Goal: Find specific page/section: Find specific page/section

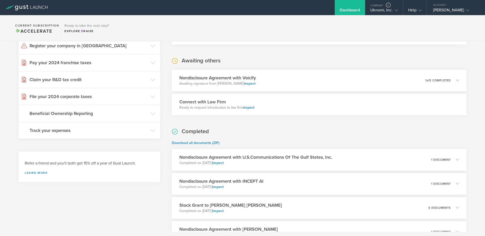
scroll to position [66, 0]
click at [389, 13] on div "Uknomi, Inc." at bounding box center [383, 12] width 27 height 8
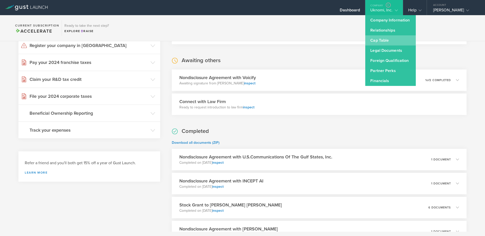
click at [381, 40] on link "Cap Table" at bounding box center [390, 40] width 51 height 10
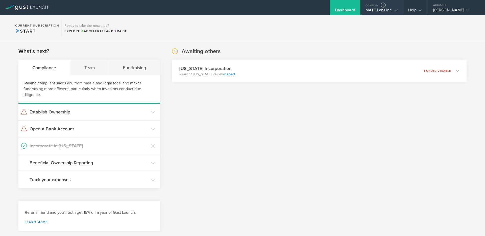
click at [396, 9] on icon at bounding box center [396, 10] width 3 height 3
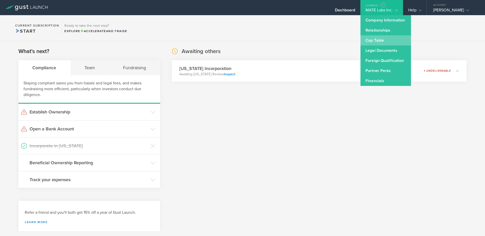
click at [381, 39] on link "Cap Table" at bounding box center [386, 40] width 51 height 10
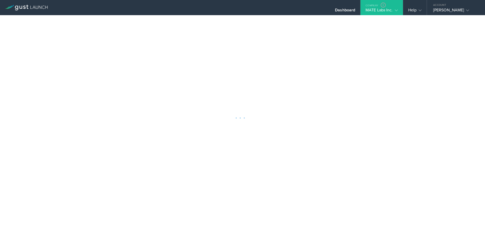
click at [394, 9] on gust-icon at bounding box center [395, 10] width 5 height 5
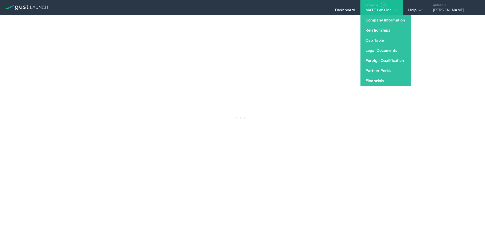
click at [421, 28] on div at bounding box center [242, 118] width 485 height 236
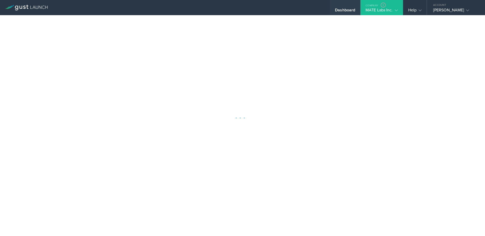
click at [346, 11] on div "Dashboard" at bounding box center [345, 12] width 20 height 8
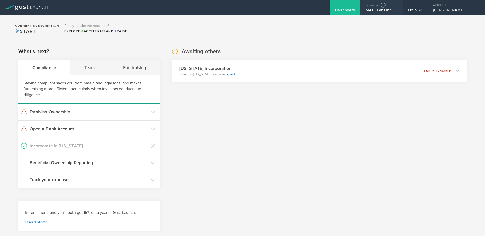
click at [383, 9] on div "MATE Labs Inc." at bounding box center [382, 12] width 32 height 8
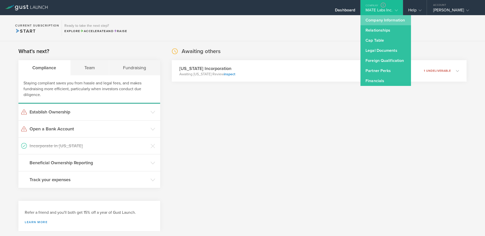
click at [382, 20] on link "Company Information" at bounding box center [386, 20] width 51 height 10
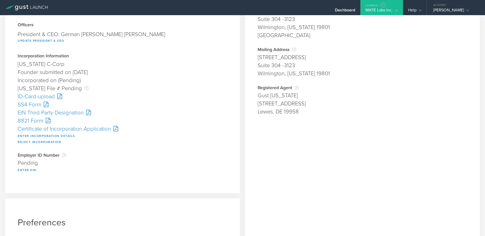
scroll to position [61, 0]
click at [92, 129] on div "Certificate of Incorporation Application" at bounding box center [123, 129] width 210 height 8
click at [33, 104] on div "SS4 Form" at bounding box center [123, 105] width 210 height 8
